Goal: Task Accomplishment & Management: Manage account settings

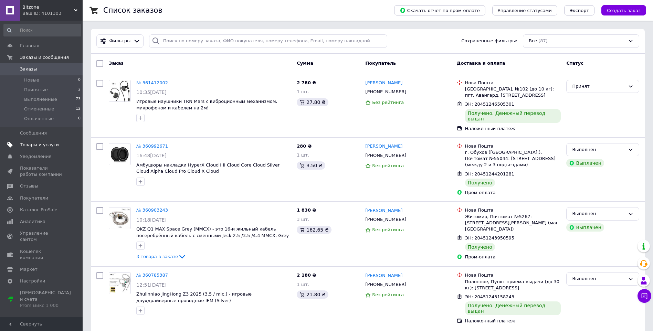
click at [44, 143] on span "Товары и услуги" at bounding box center [39, 145] width 39 height 6
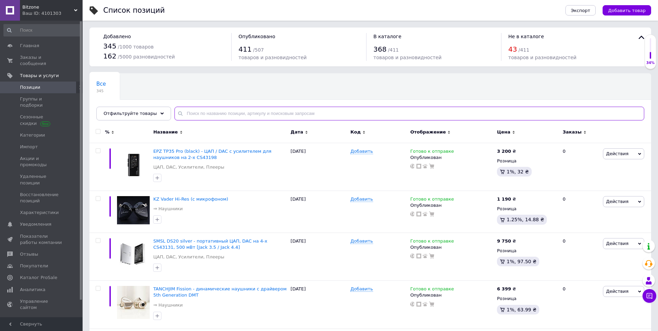
click at [250, 113] on input "text" at bounding box center [409, 114] width 470 height 14
paste input "FiiO KA15"
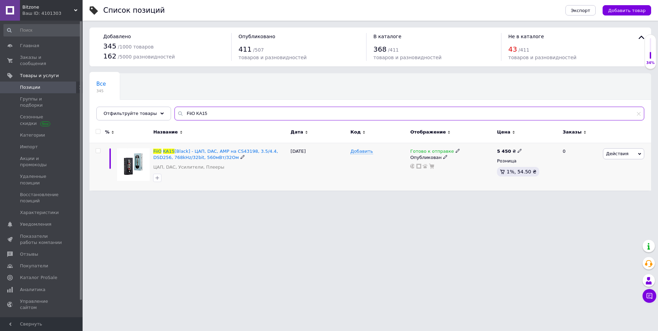
type input "FiiO KA15"
click at [517, 151] on icon at bounding box center [519, 151] width 4 height 4
drag, startPoint x: 536, startPoint y: 143, endPoint x: 528, endPoint y: 143, distance: 7.9
click at [528, 143] on input "5450" at bounding box center [550, 143] width 52 height 14
type input "4450"
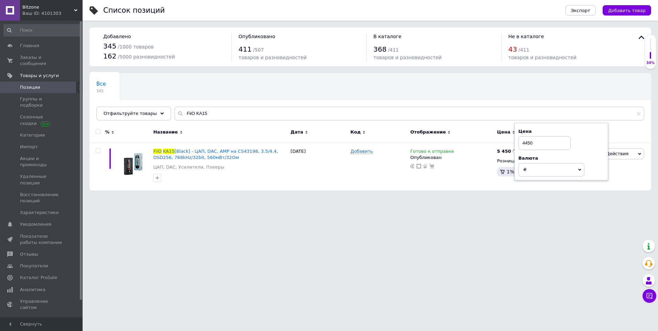
click at [467, 197] on html "Bitzone Ваш ID: 4101303 Сайт Bitzone Кабинет покупателя Проверить состояние сис…" at bounding box center [329, 98] width 658 height 197
click at [44, 57] on span "Заказы и сообщения" at bounding box center [42, 60] width 44 height 12
